Goal: Information Seeking & Learning: Learn about a topic

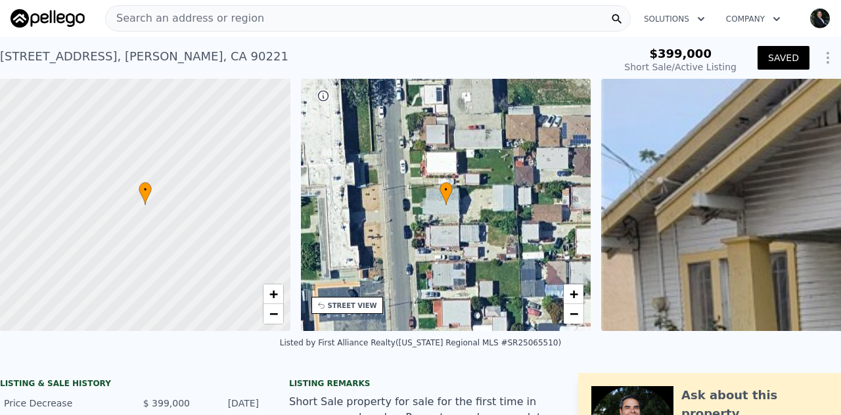
click at [193, 15] on span "Search an address or region" at bounding box center [185, 19] width 158 height 16
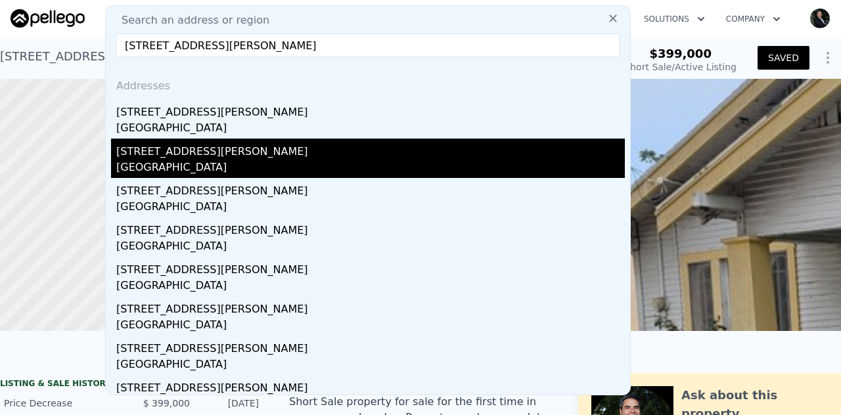
type input "[STREET_ADDRESS][PERSON_NAME]"
click at [148, 158] on div "[STREET_ADDRESS][PERSON_NAME]" at bounding box center [370, 149] width 508 height 21
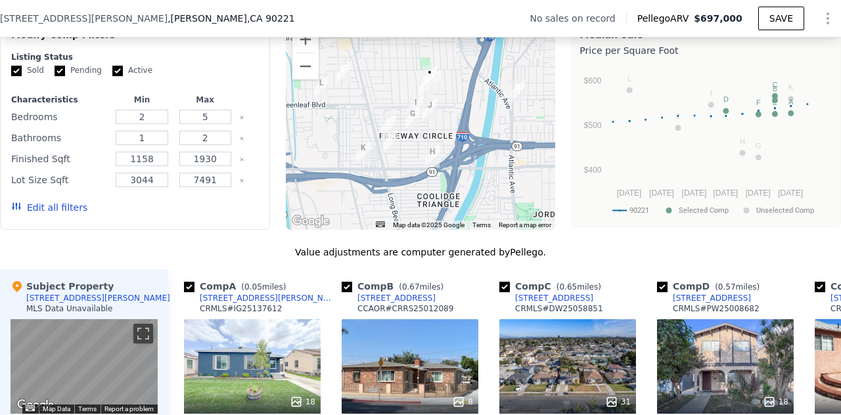
scroll to position [1048, 0]
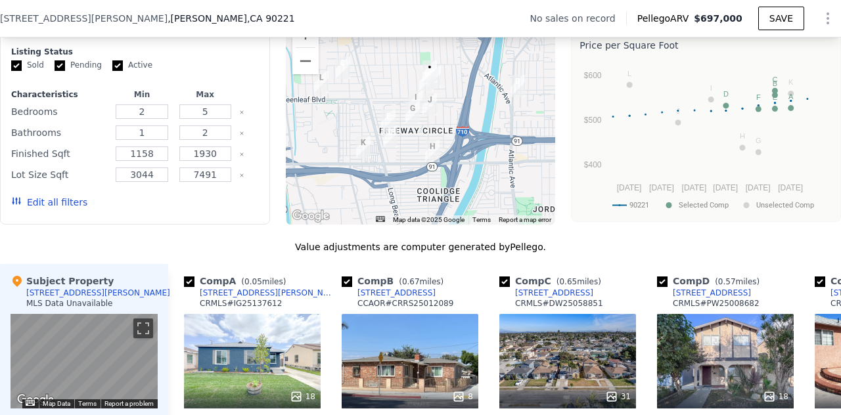
click at [114, 71] on input "Active" at bounding box center [117, 65] width 11 height 11
checkbox input "false"
click at [303, 47] on button "Zoom in" at bounding box center [305, 34] width 26 height 26
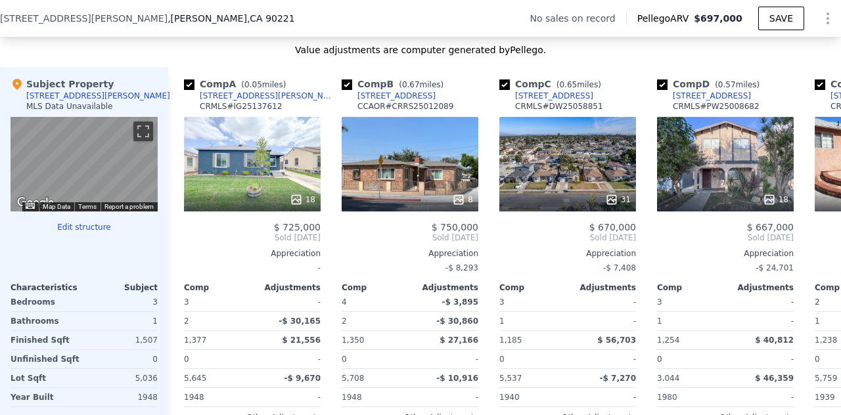
scroll to position [1315, 0]
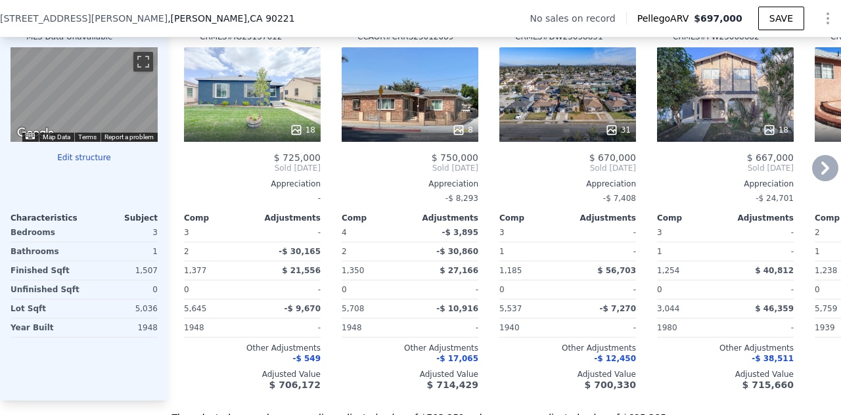
click at [821, 175] on icon at bounding box center [825, 168] width 8 height 13
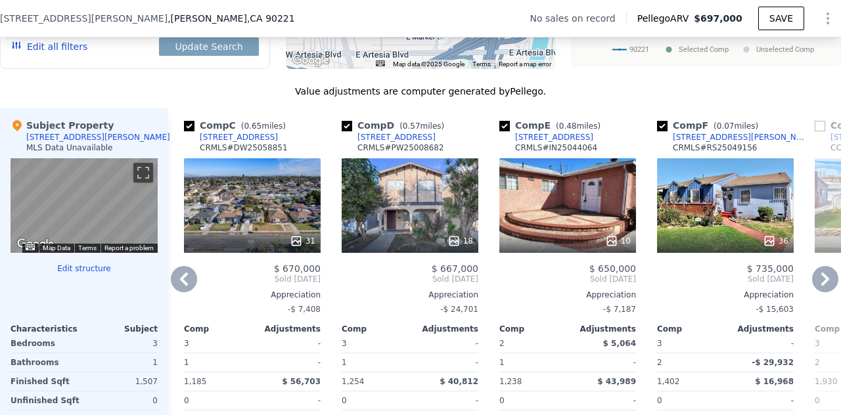
scroll to position [1209, 0]
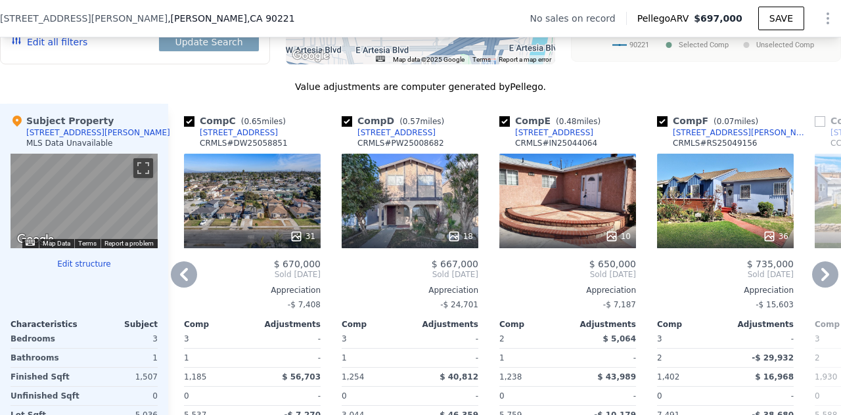
drag, startPoint x: 189, startPoint y: 132, endPoint x: 238, endPoint y: 129, distance: 48.7
click at [189, 127] on input "checkbox" at bounding box center [189, 121] width 11 height 11
checkbox input "false"
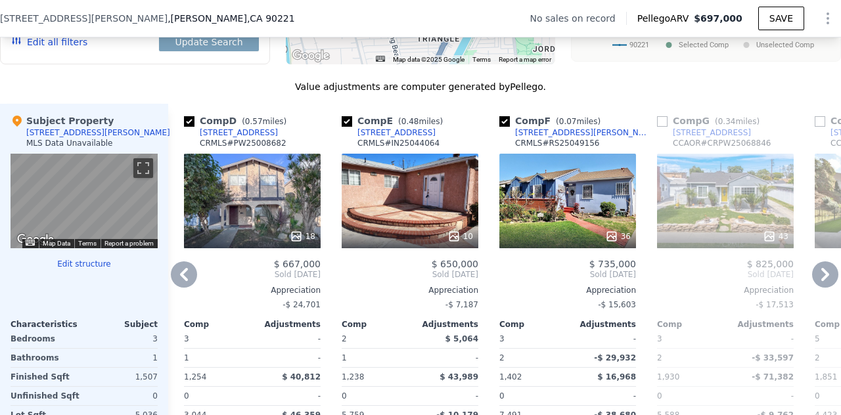
click at [346, 127] on input "checkbox" at bounding box center [347, 121] width 11 height 11
checkbox input "false"
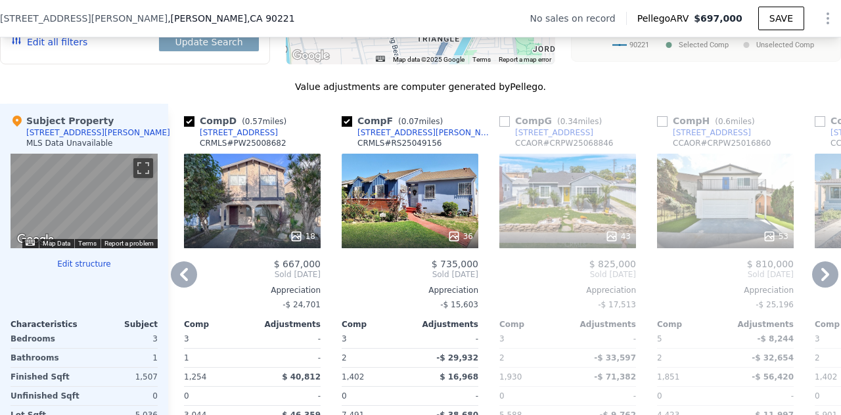
click at [188, 127] on input "checkbox" at bounding box center [189, 121] width 11 height 11
checkbox input "false"
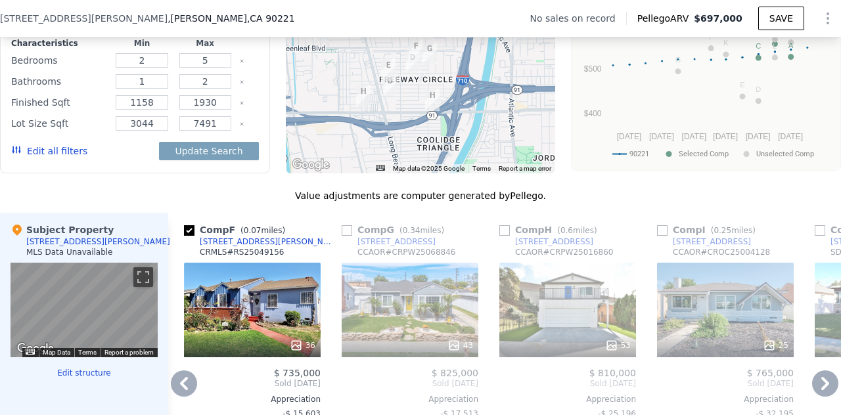
scroll to position [1211, 0]
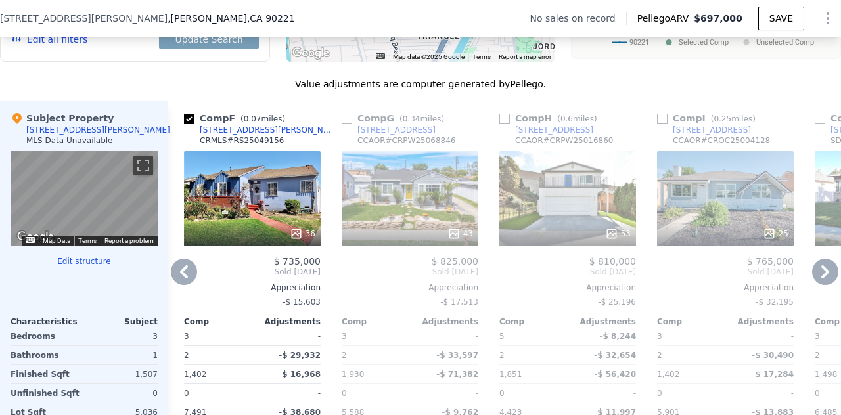
click at [177, 281] on icon at bounding box center [184, 272] width 26 height 26
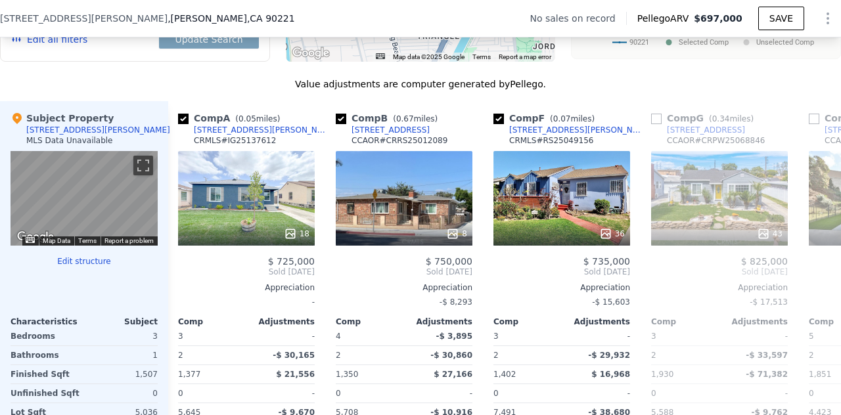
scroll to position [0, 0]
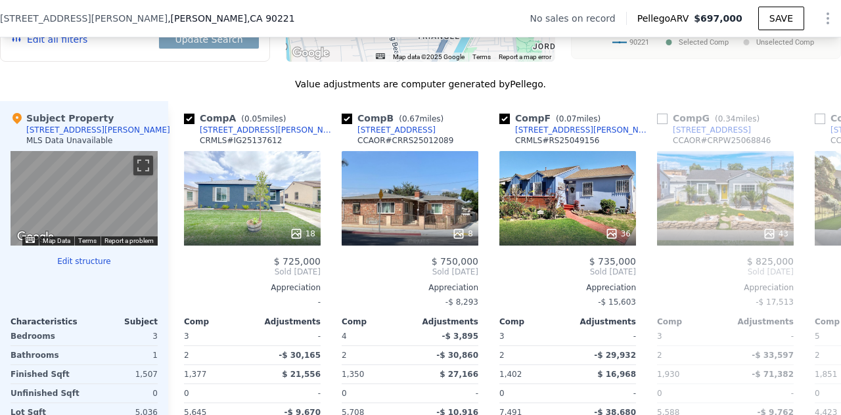
click at [177, 281] on div "Comp A ( 0.05 miles) [STREET_ADDRESS][PERSON_NAME] CRMLS # IG25137612 18 $ 725,…" at bounding box center [247, 302] width 158 height 403
click at [347, 124] on input "checkbox" at bounding box center [347, 119] width 11 height 11
checkbox input "false"
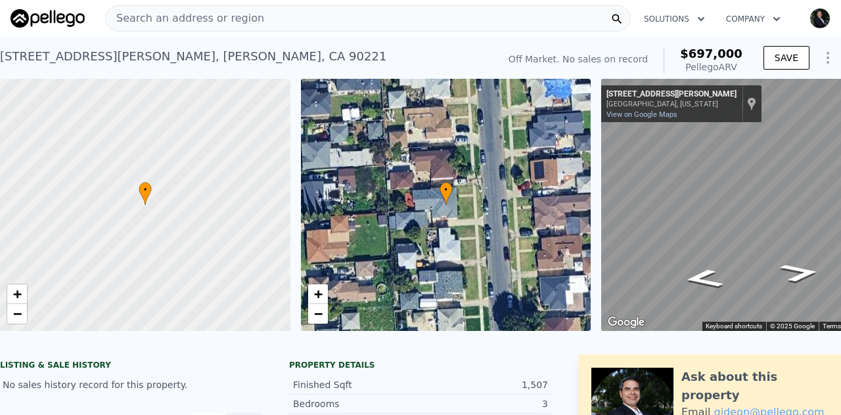
checkbox input "true"
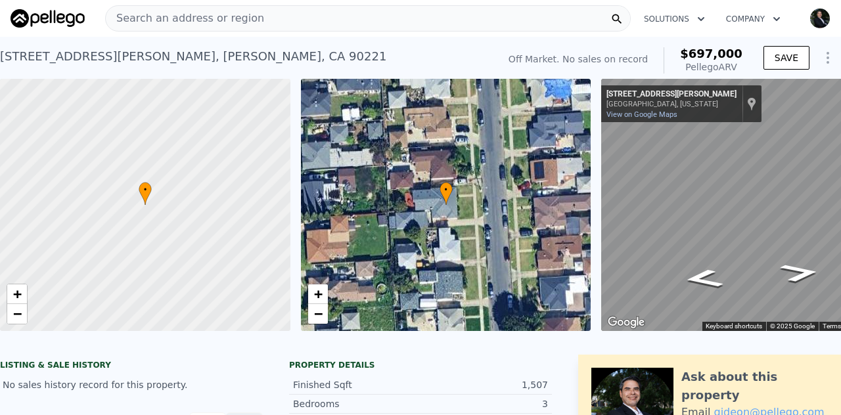
click at [226, 18] on span "Search an address or region" at bounding box center [185, 19] width 158 height 16
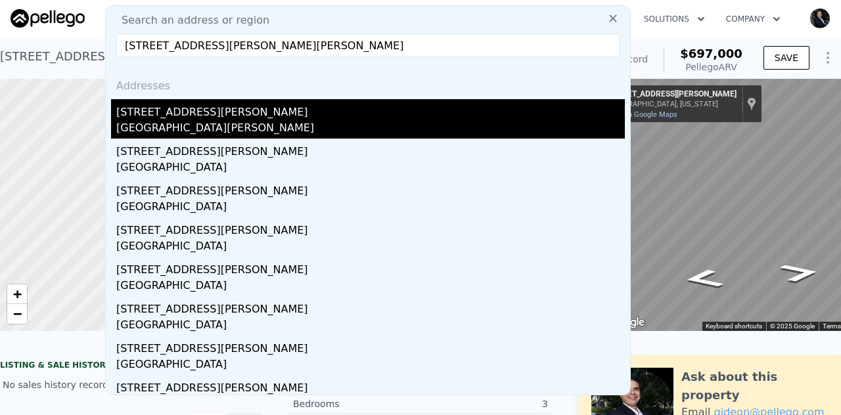
type input "[STREET_ADDRESS][PERSON_NAME][PERSON_NAME]"
click at [129, 125] on div "[GEOGRAPHIC_DATA][PERSON_NAME]" at bounding box center [370, 129] width 508 height 18
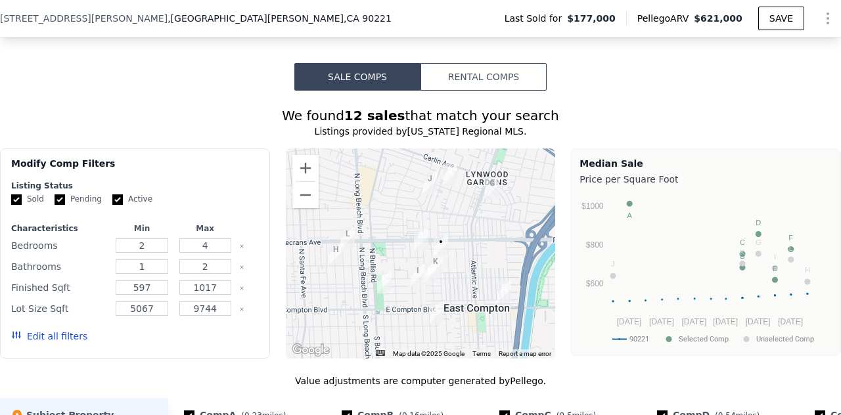
scroll to position [1225, 0]
